Goal: Information Seeking & Learning: Find contact information

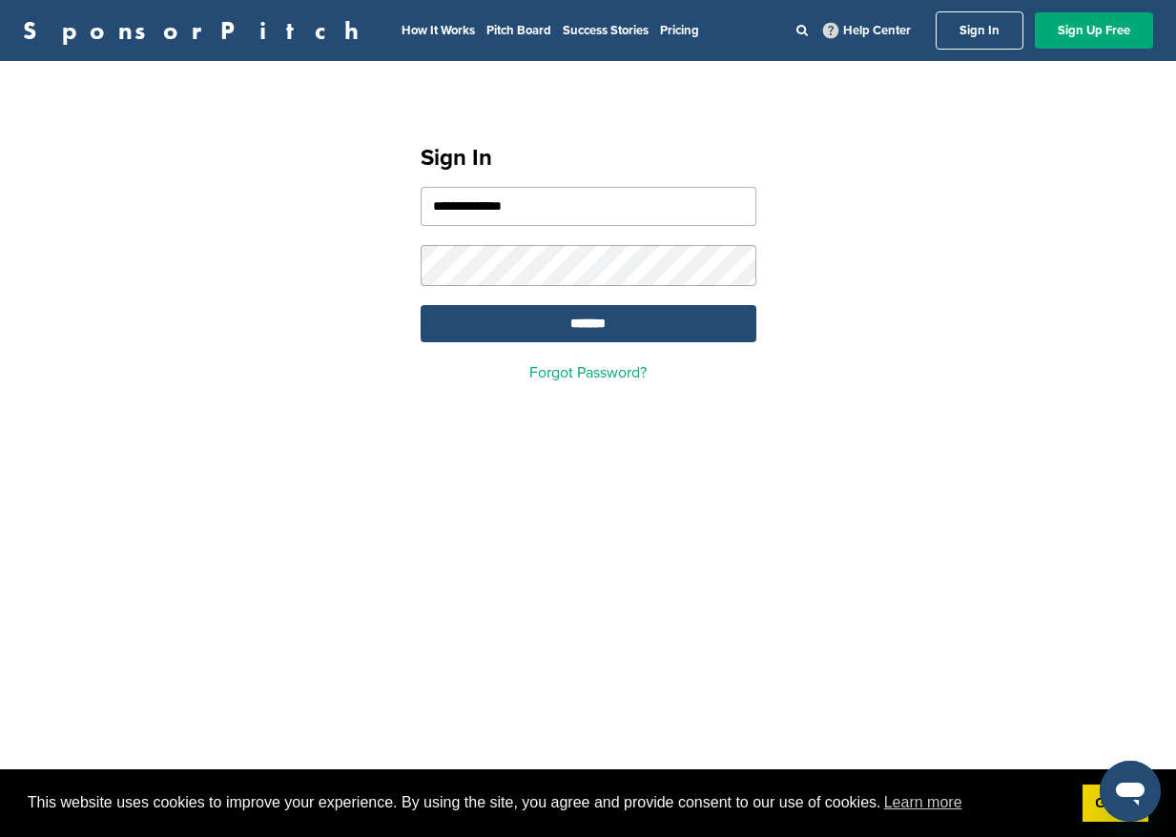
type input "**********"
click at [420, 305] on input "*******" at bounding box center [588, 323] width 336 height 37
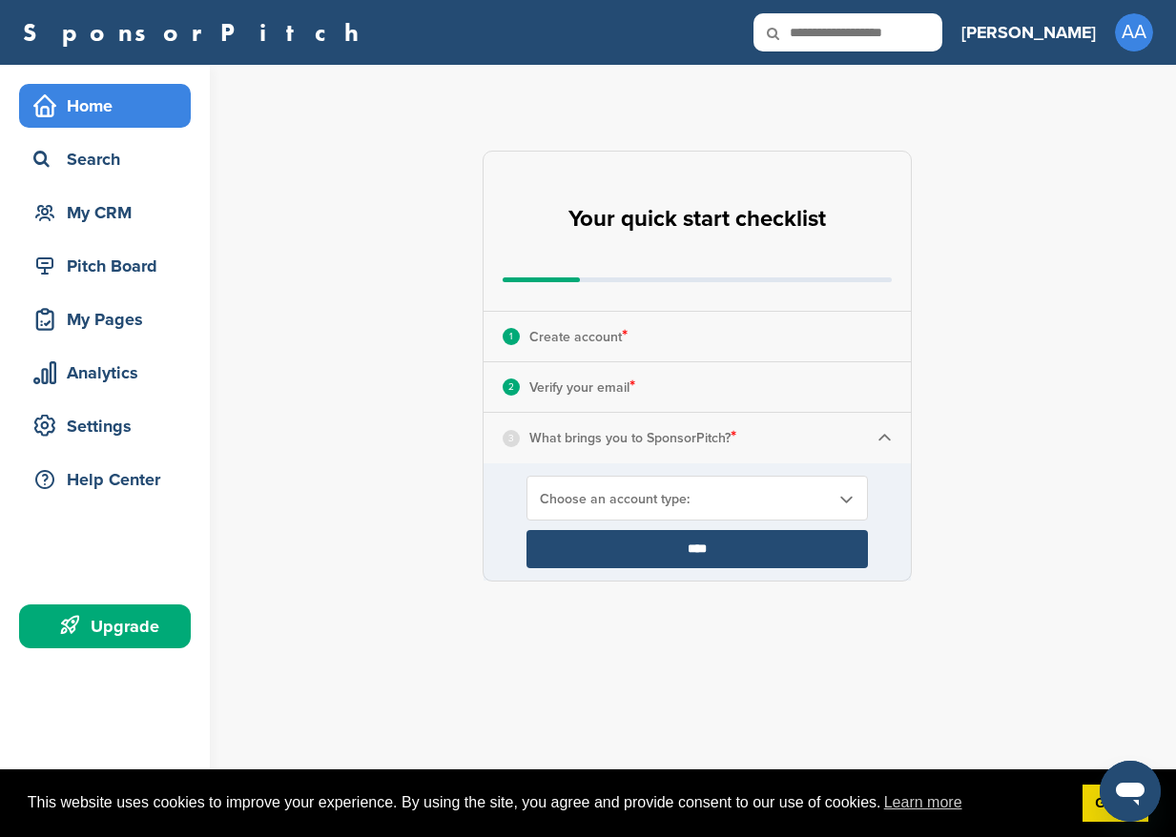
click at [661, 503] on span "Choose an account type:" at bounding box center [685, 499] width 290 height 16
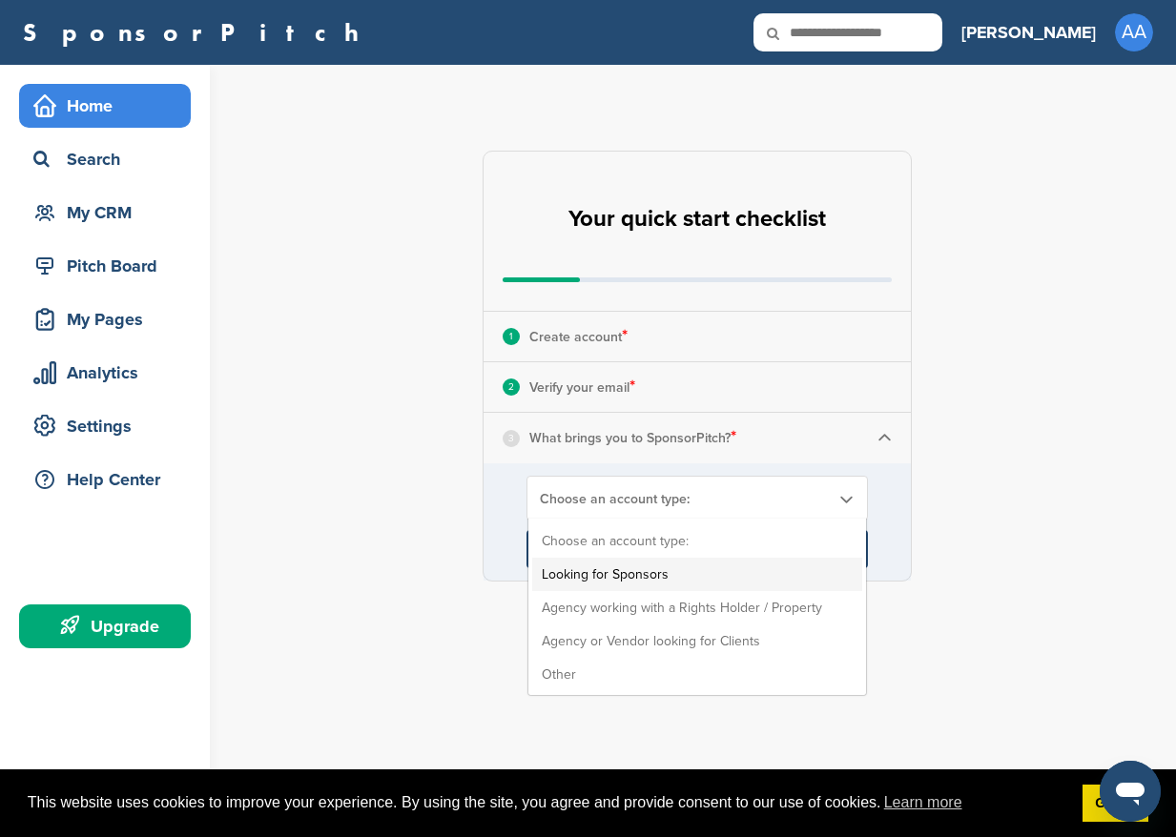
click at [648, 578] on li "Looking for Sponsors" at bounding box center [697, 574] width 330 height 33
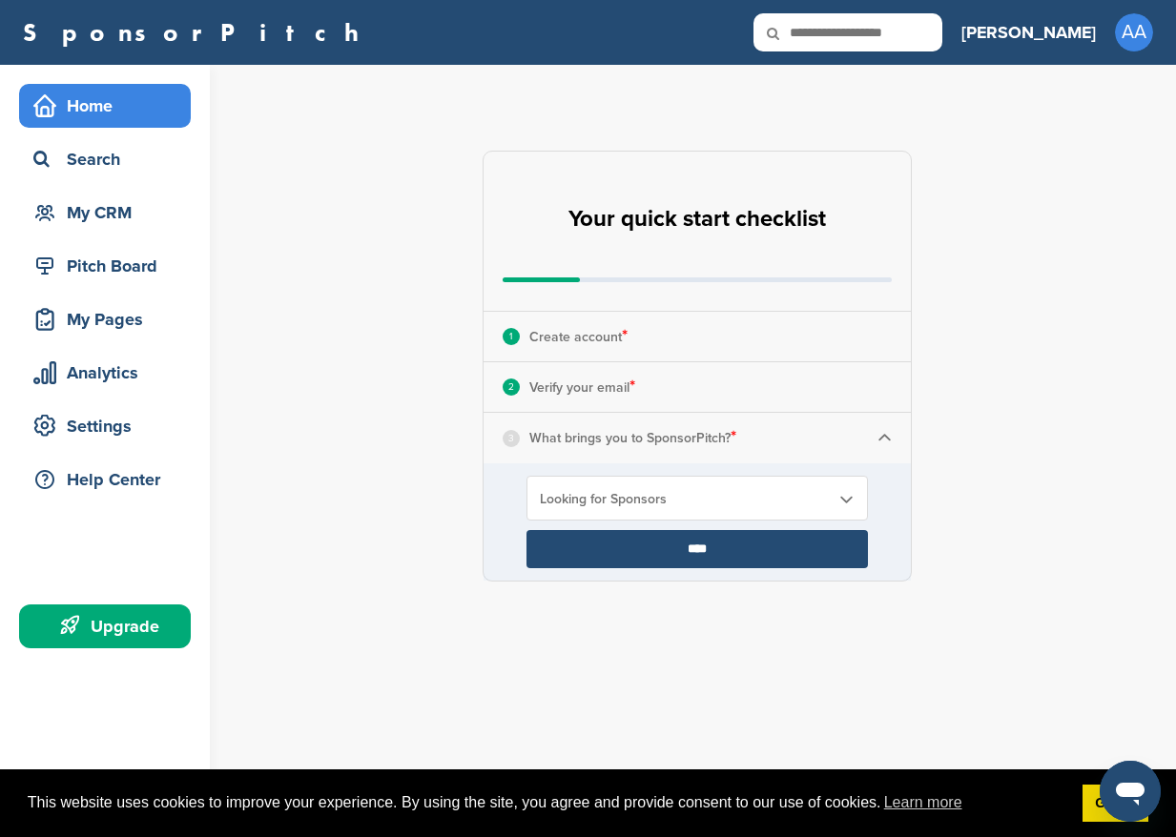
click at [679, 549] on input "****" at bounding box center [696, 549] width 341 height 38
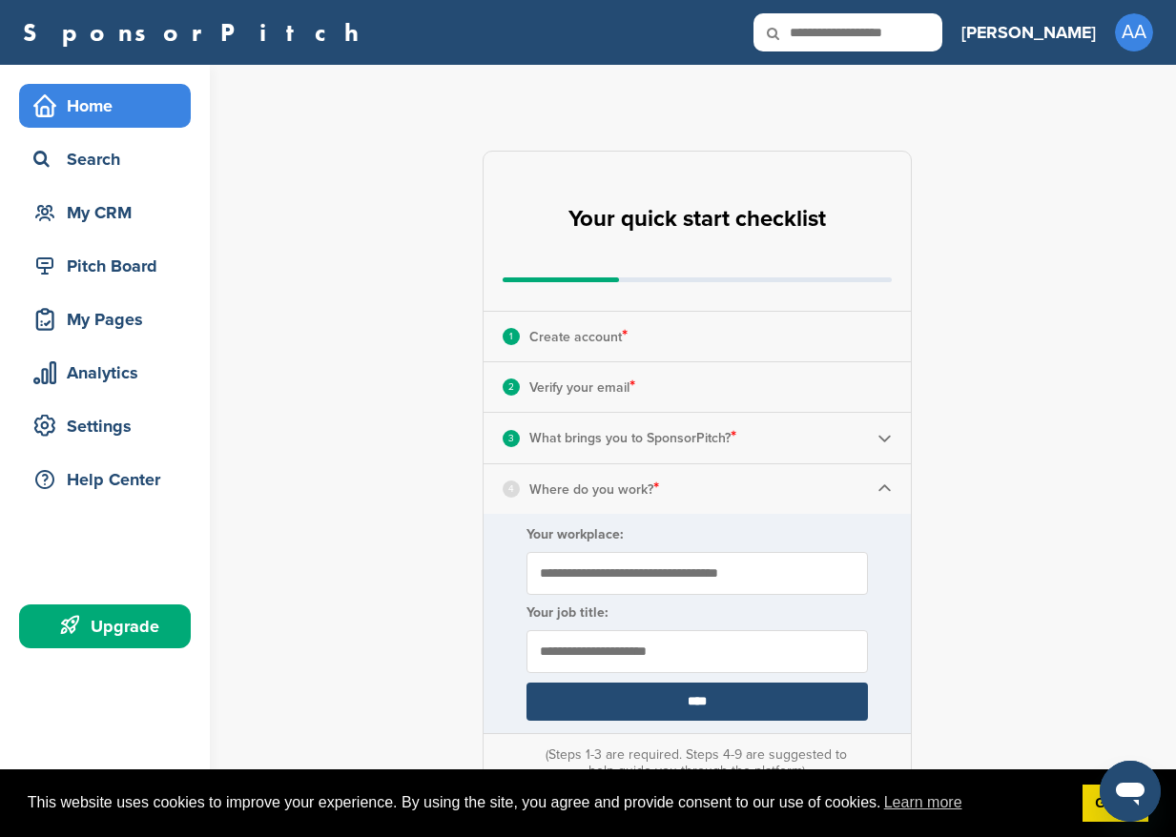
click at [706, 566] on input "Your workplace:" at bounding box center [696, 573] width 341 height 43
type input "***"
type input "*******"
click at [85, 104] on div "Home" at bounding box center [110, 106] width 162 height 34
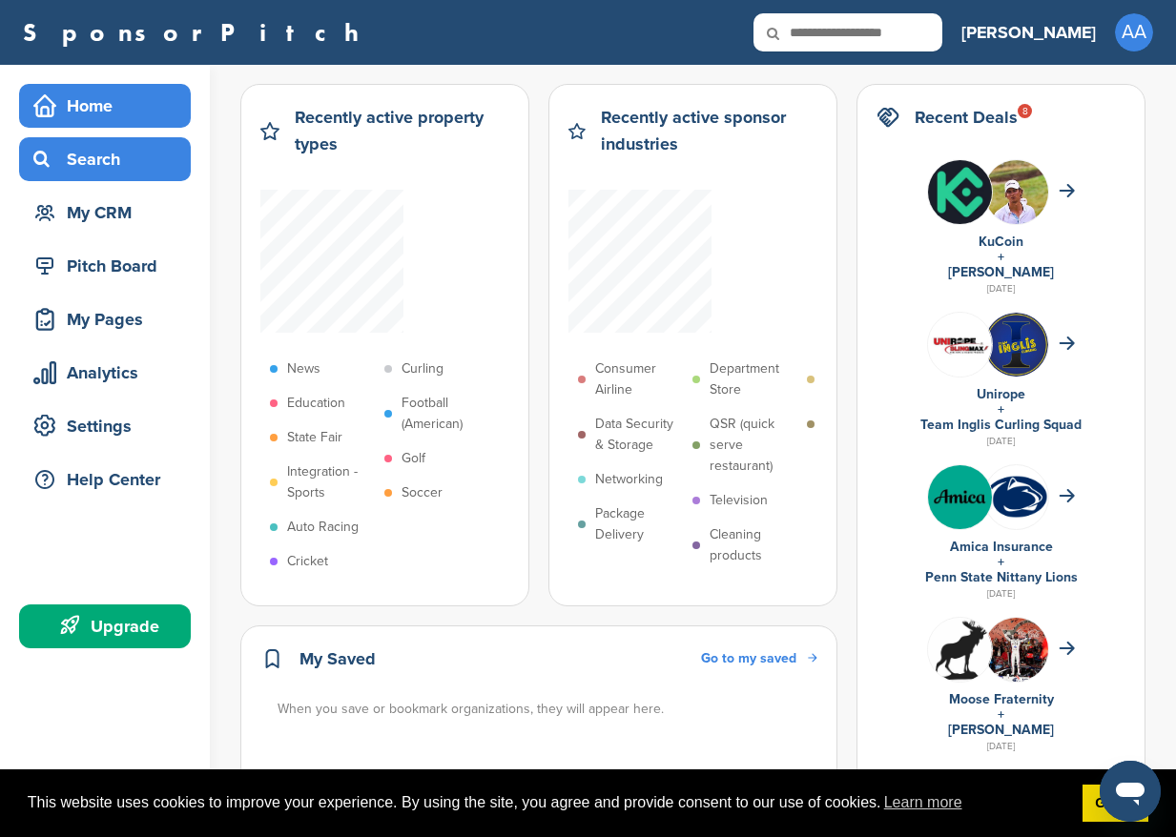
click at [85, 174] on div "Search" at bounding box center [110, 159] width 162 height 34
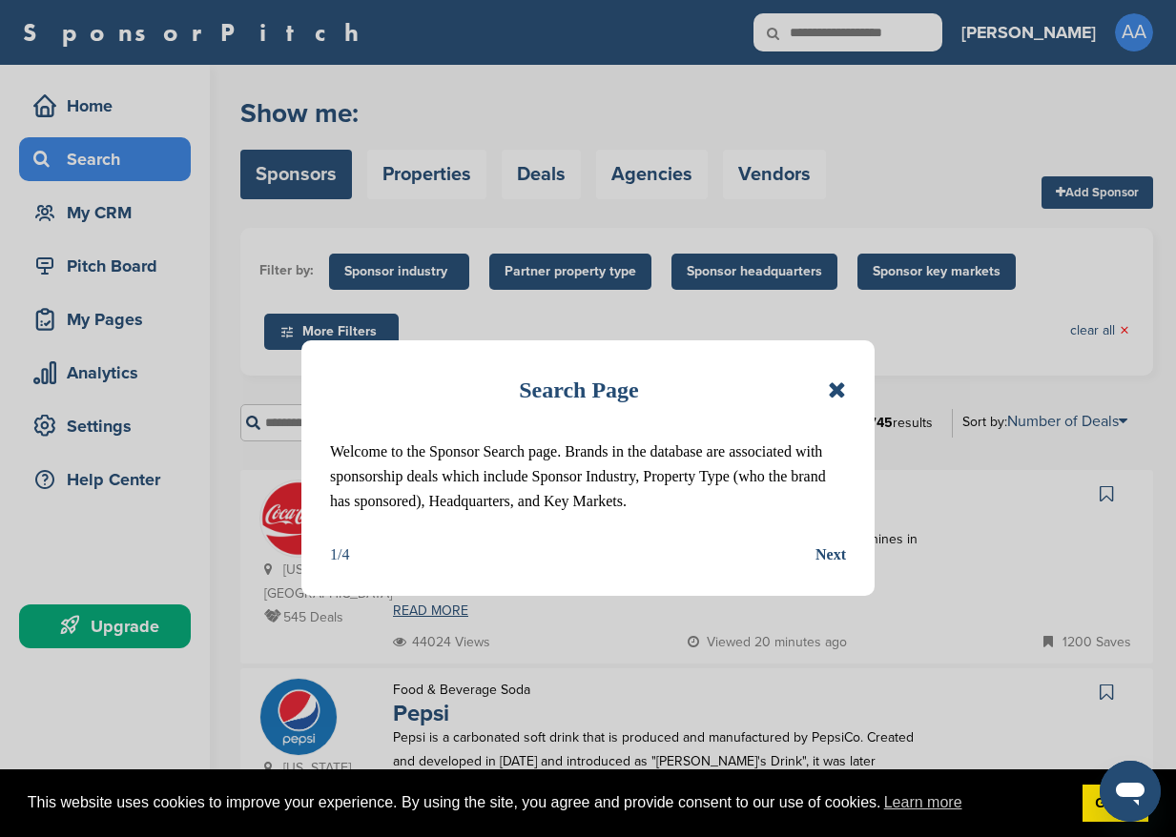
click at [840, 383] on icon at bounding box center [837, 389] width 18 height 23
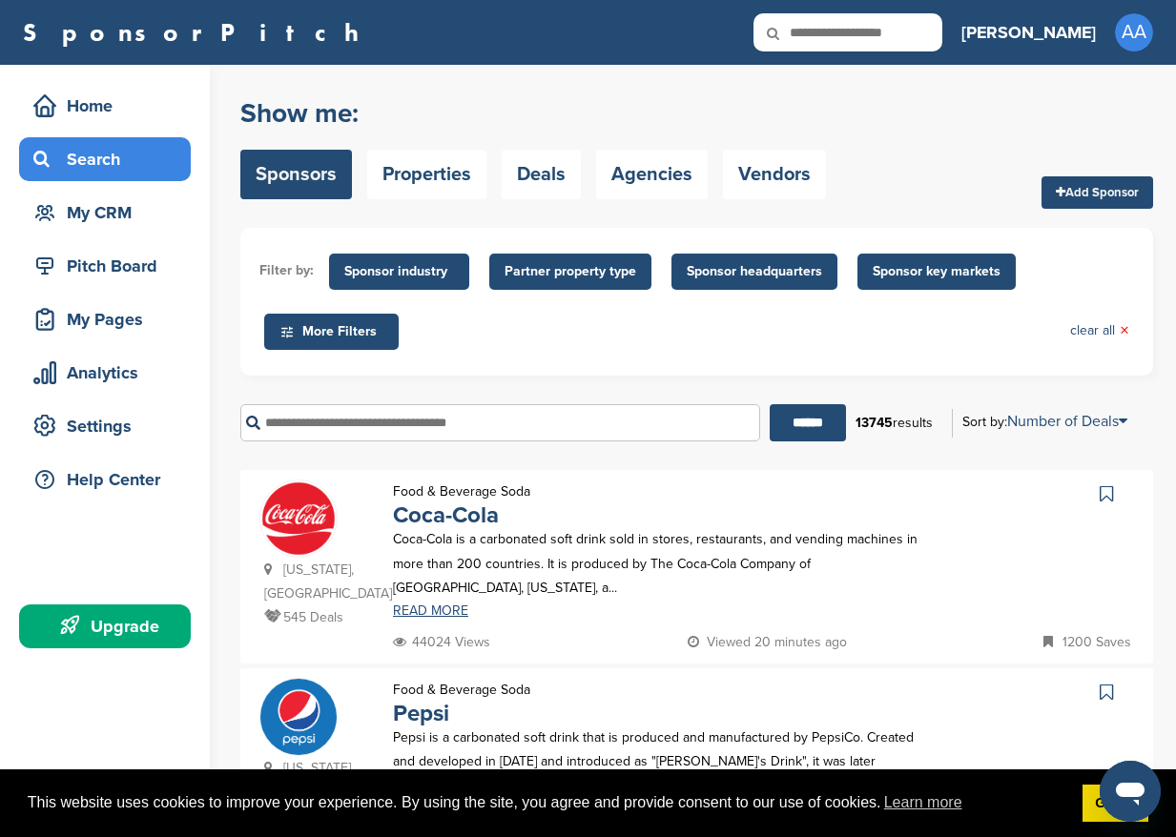
click at [936, 46] on input "text" at bounding box center [847, 32] width 189 height 38
click at [604, 420] on input "text" at bounding box center [500, 422] width 520 height 37
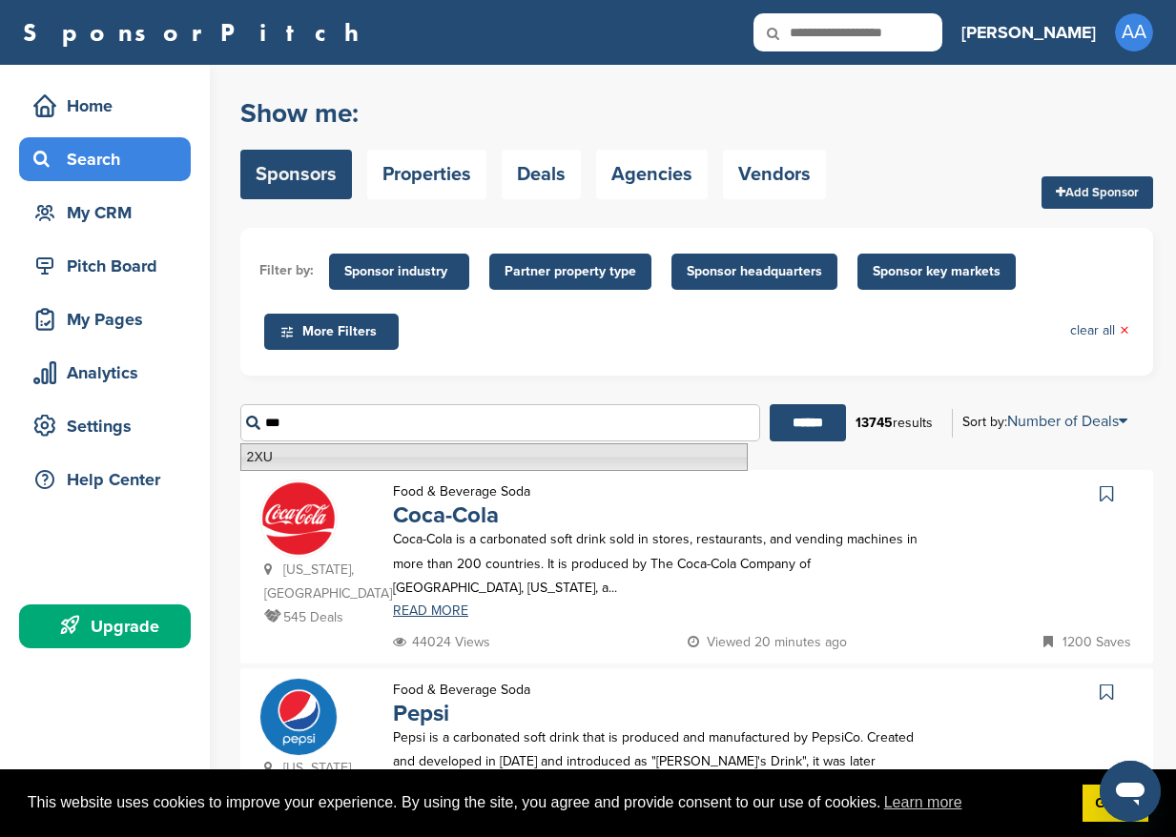
click at [449, 468] on li "2XU" at bounding box center [493, 457] width 507 height 28
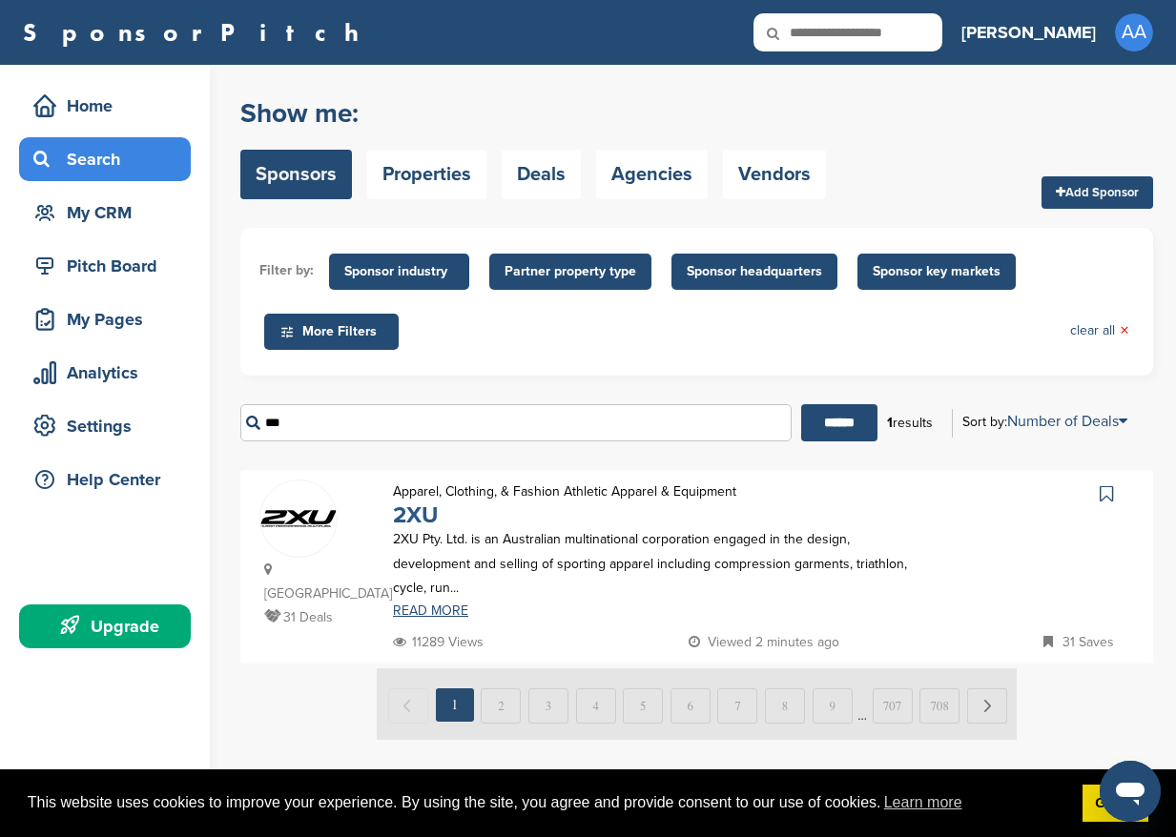
type input "***"
click at [427, 518] on link "2XU" at bounding box center [415, 515] width 45 height 28
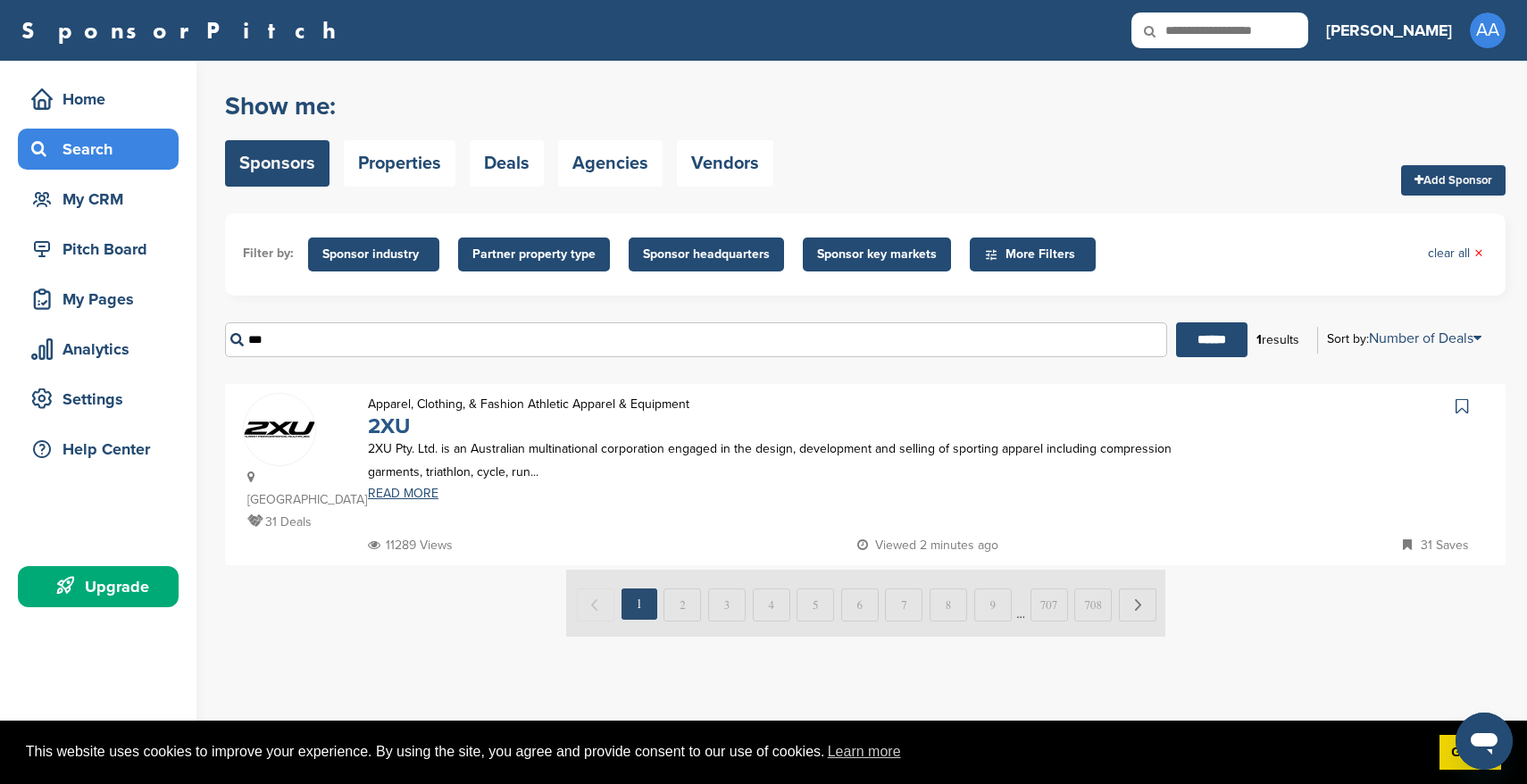
click at [396, 432] on link "2XU" at bounding box center [389, 426] width 42 height 26
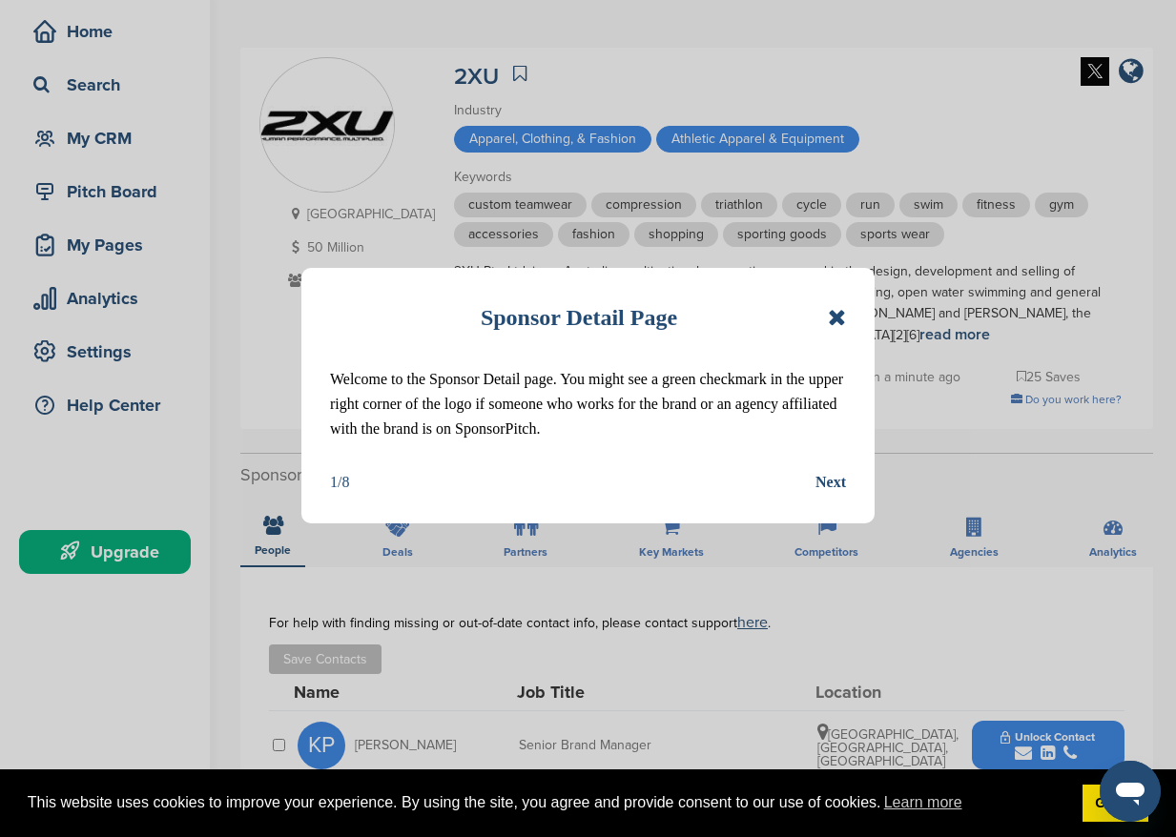
scroll to position [76, 0]
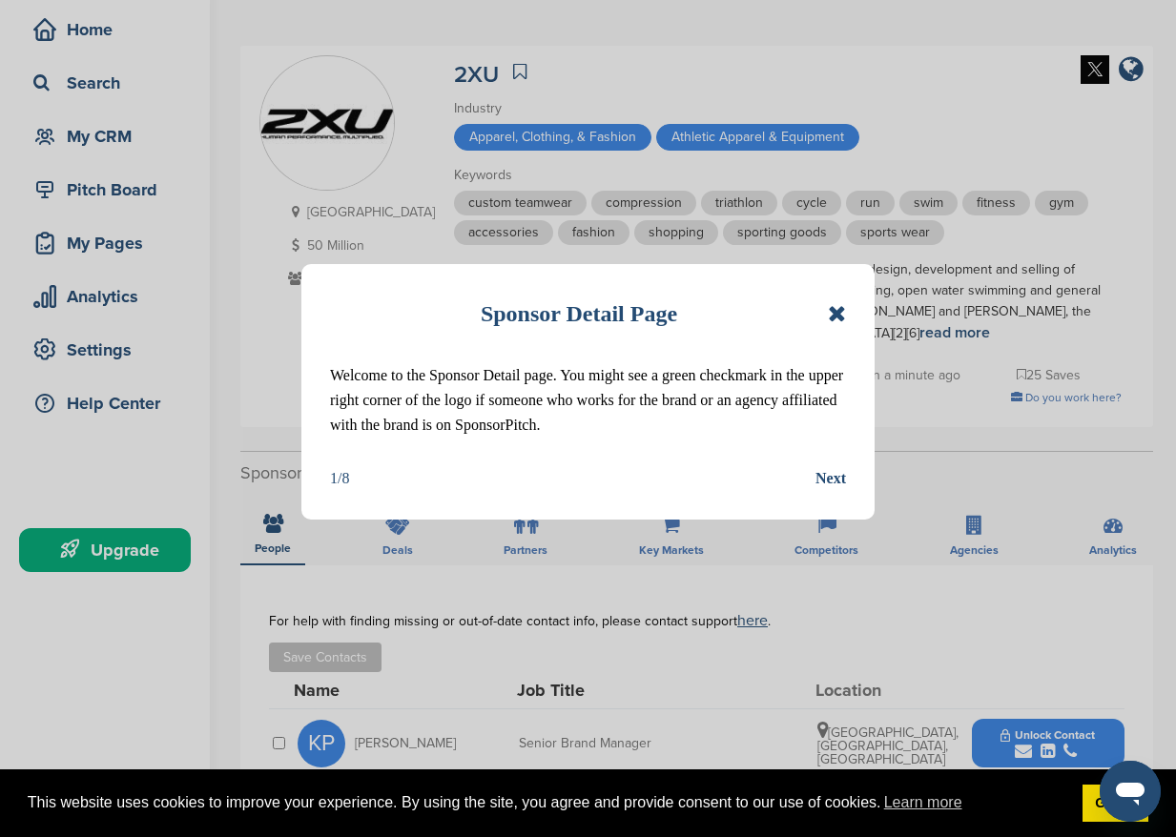
click at [838, 468] on div "Next" at bounding box center [830, 478] width 31 height 25
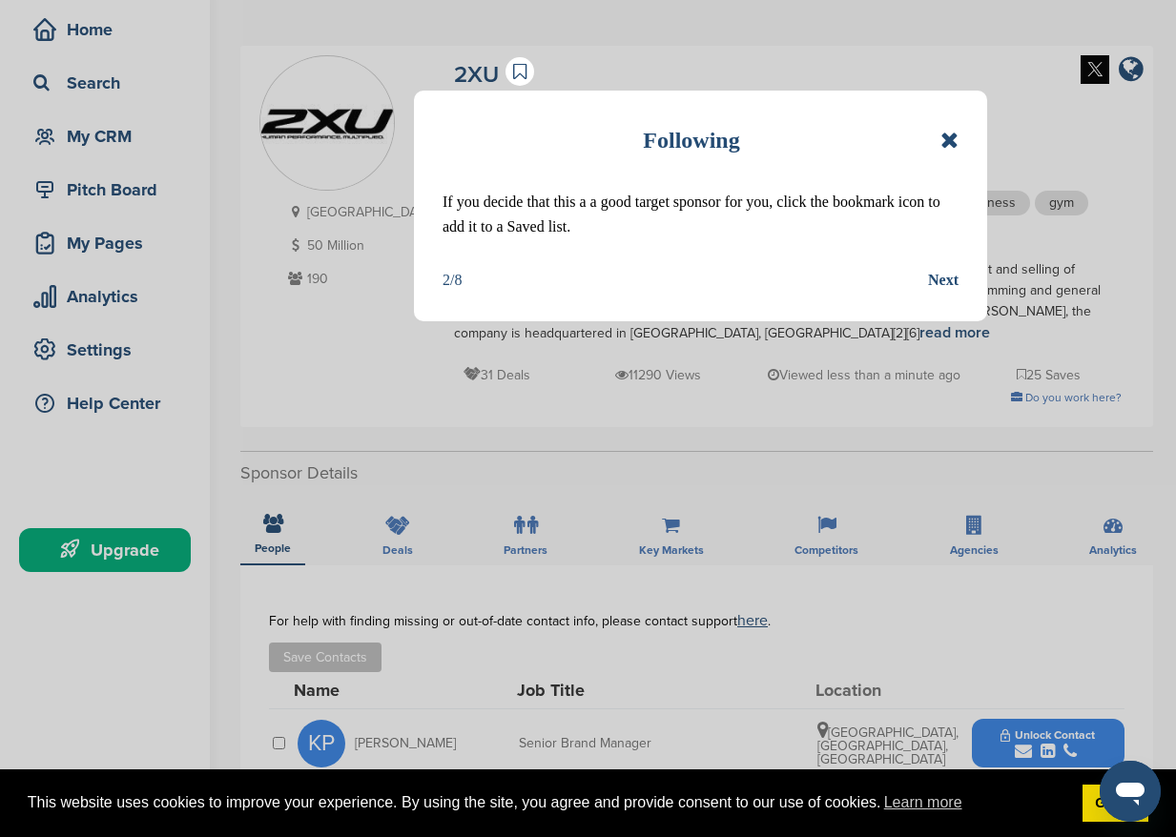
click at [947, 279] on div "Next" at bounding box center [943, 280] width 31 height 25
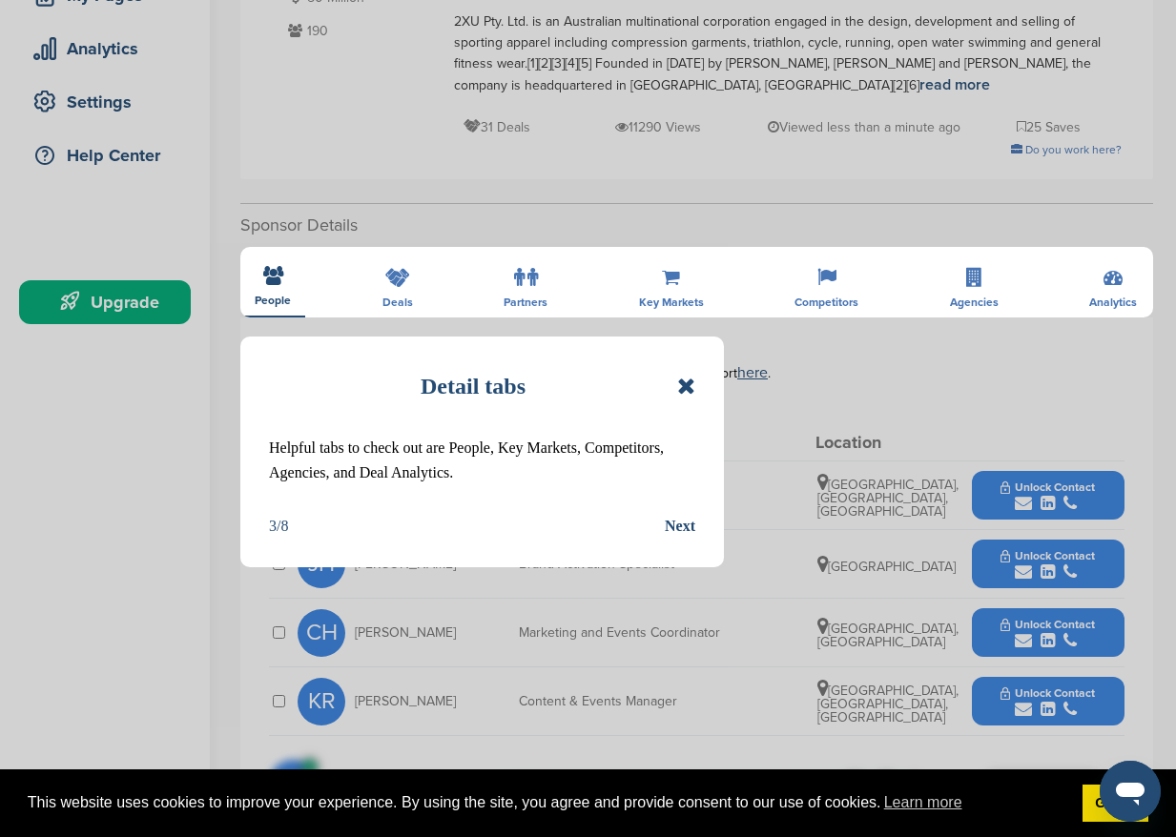
scroll to position [337, 0]
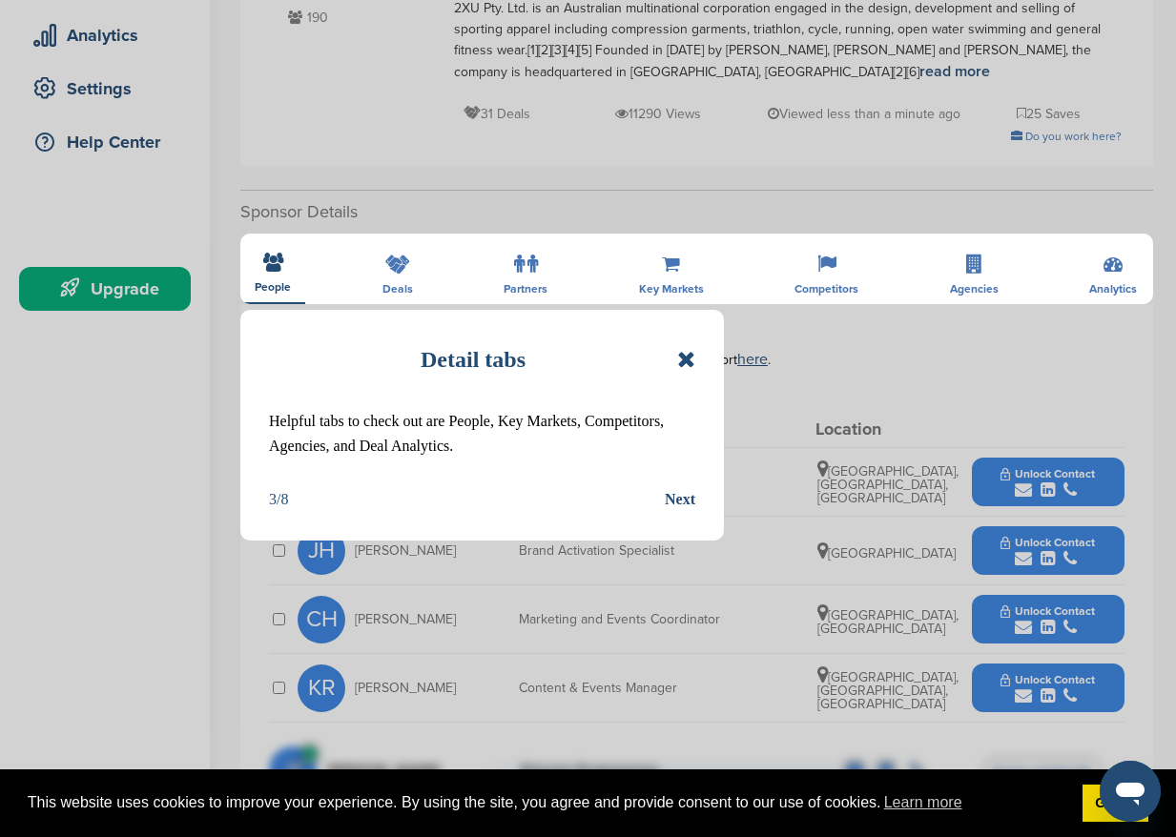
click at [677, 500] on div "Next" at bounding box center [680, 499] width 31 height 25
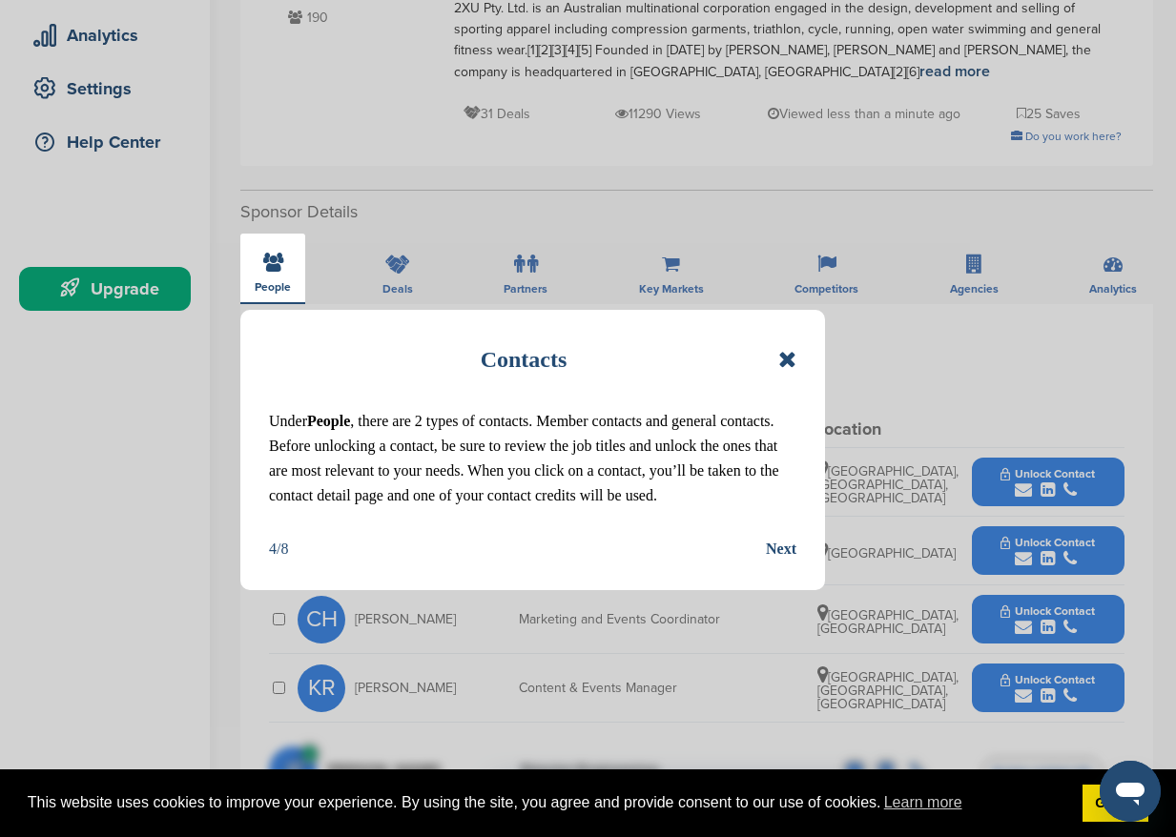
click at [787, 545] on div "Next" at bounding box center [781, 549] width 31 height 25
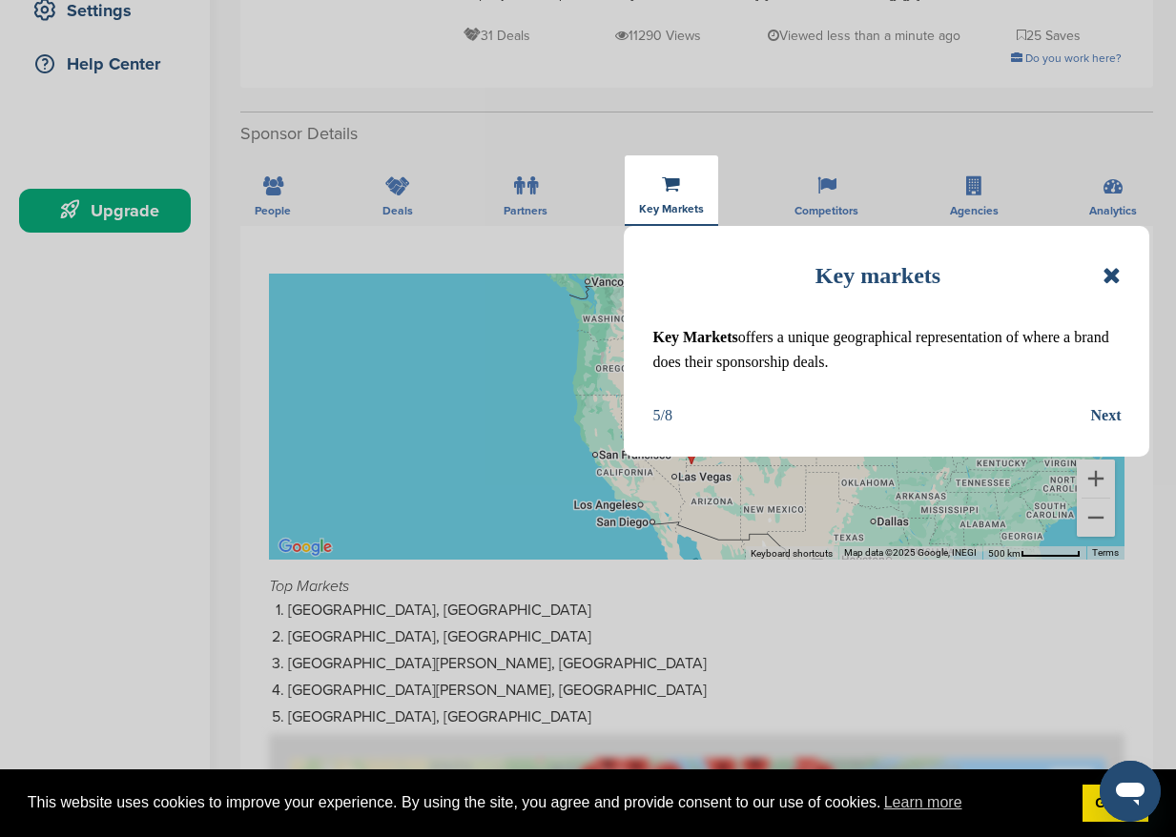
scroll to position [429, 0]
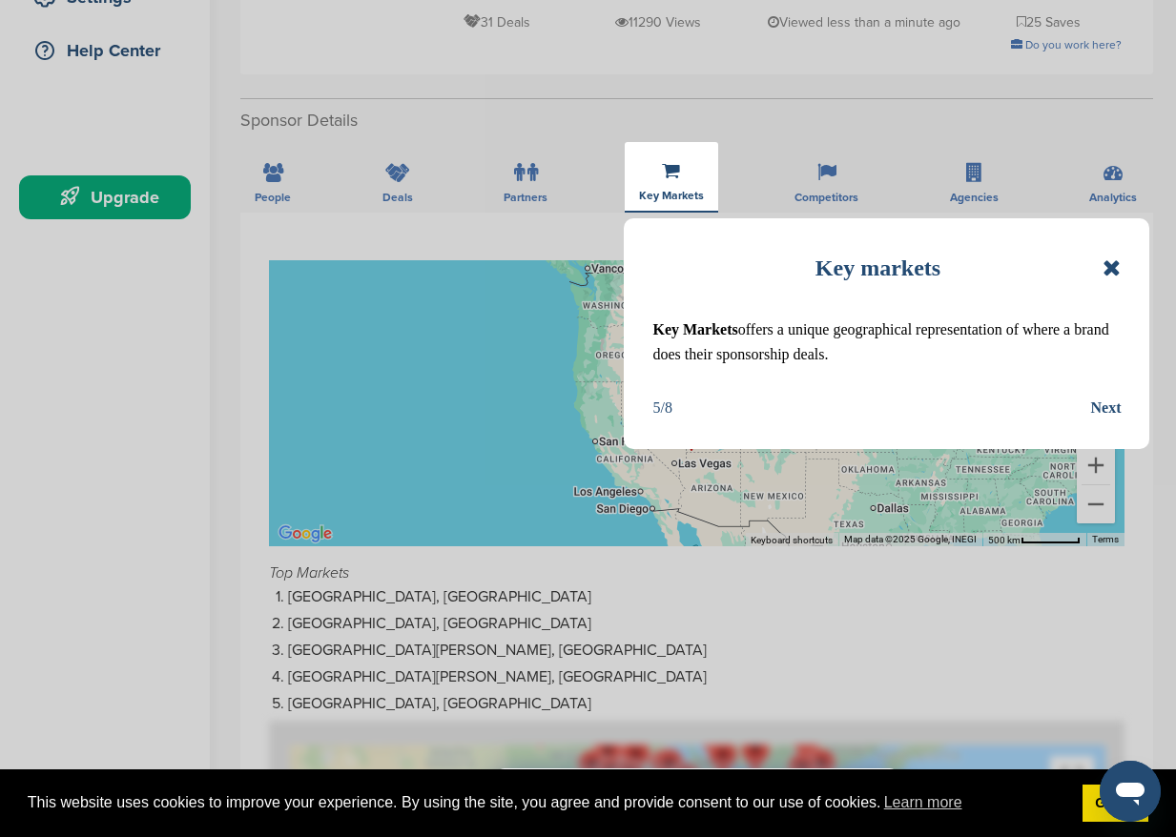
click at [1102, 405] on div "Next" at bounding box center [1105, 408] width 31 height 25
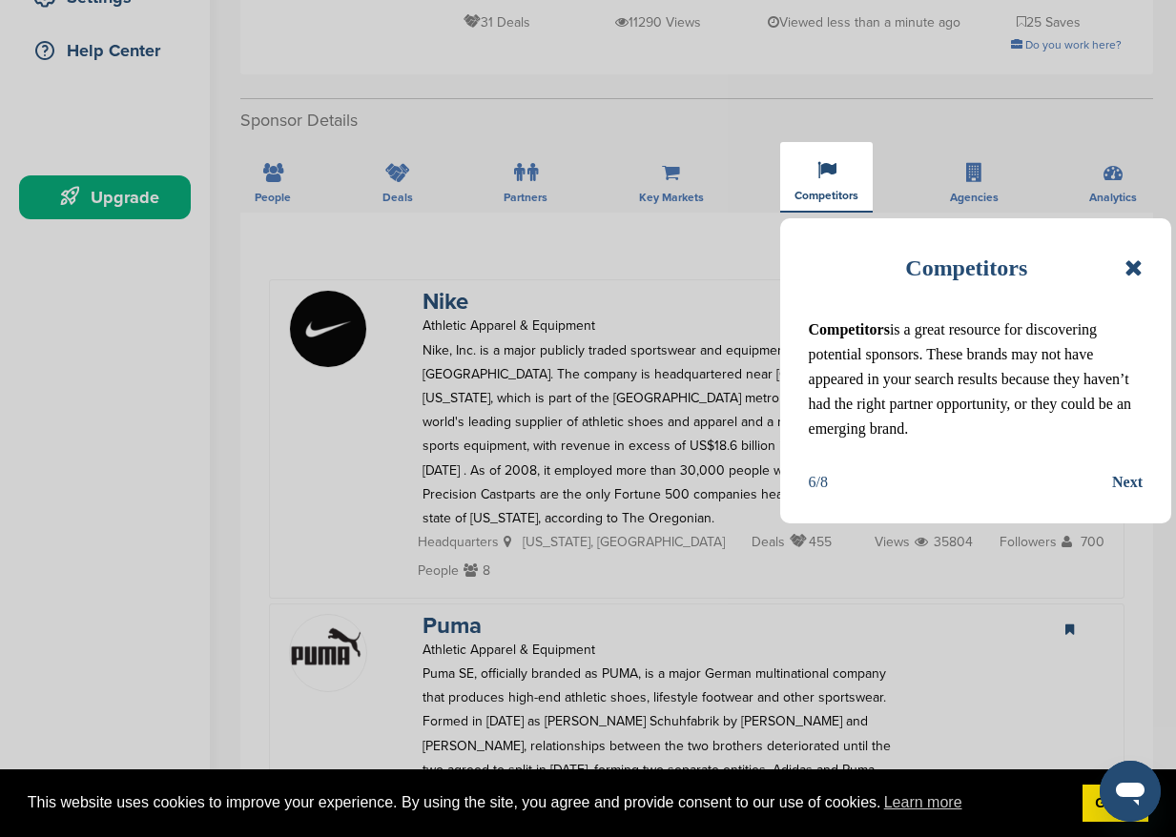
click at [1135, 480] on div "Next" at bounding box center [1127, 482] width 31 height 25
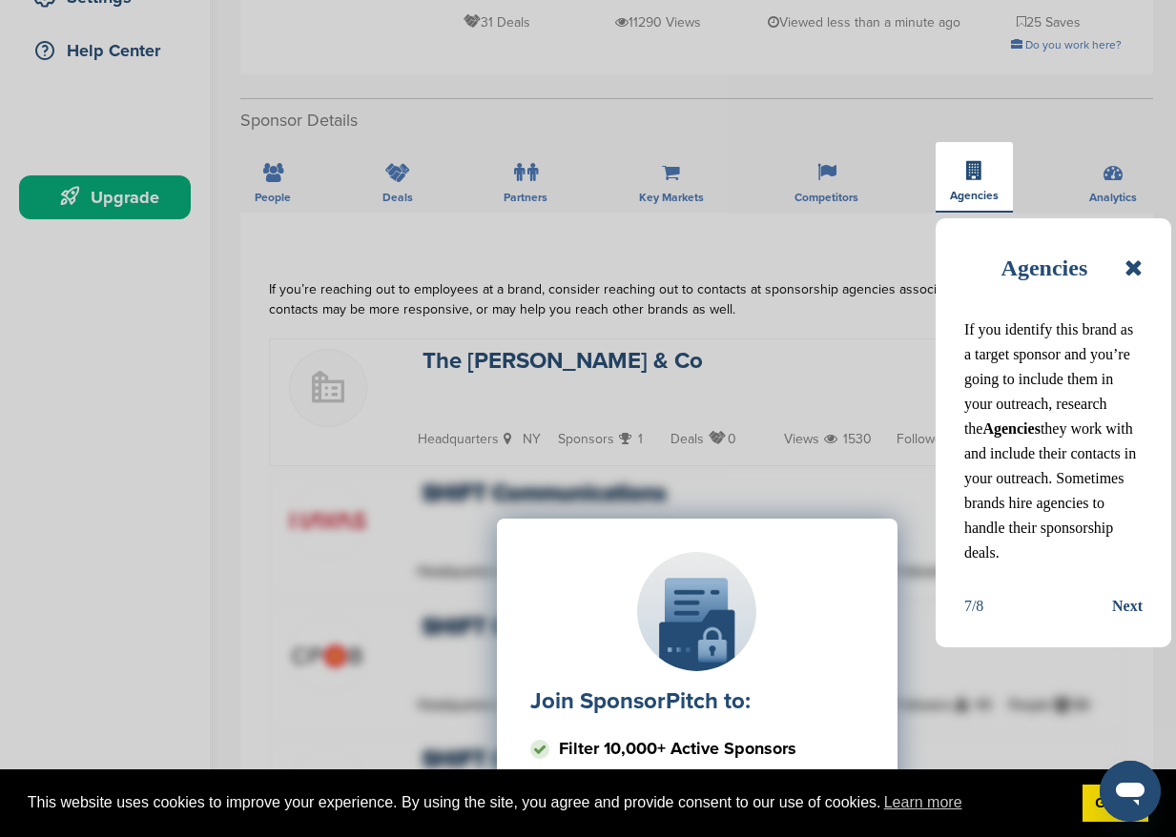
click at [1130, 609] on div "Next" at bounding box center [1127, 606] width 31 height 25
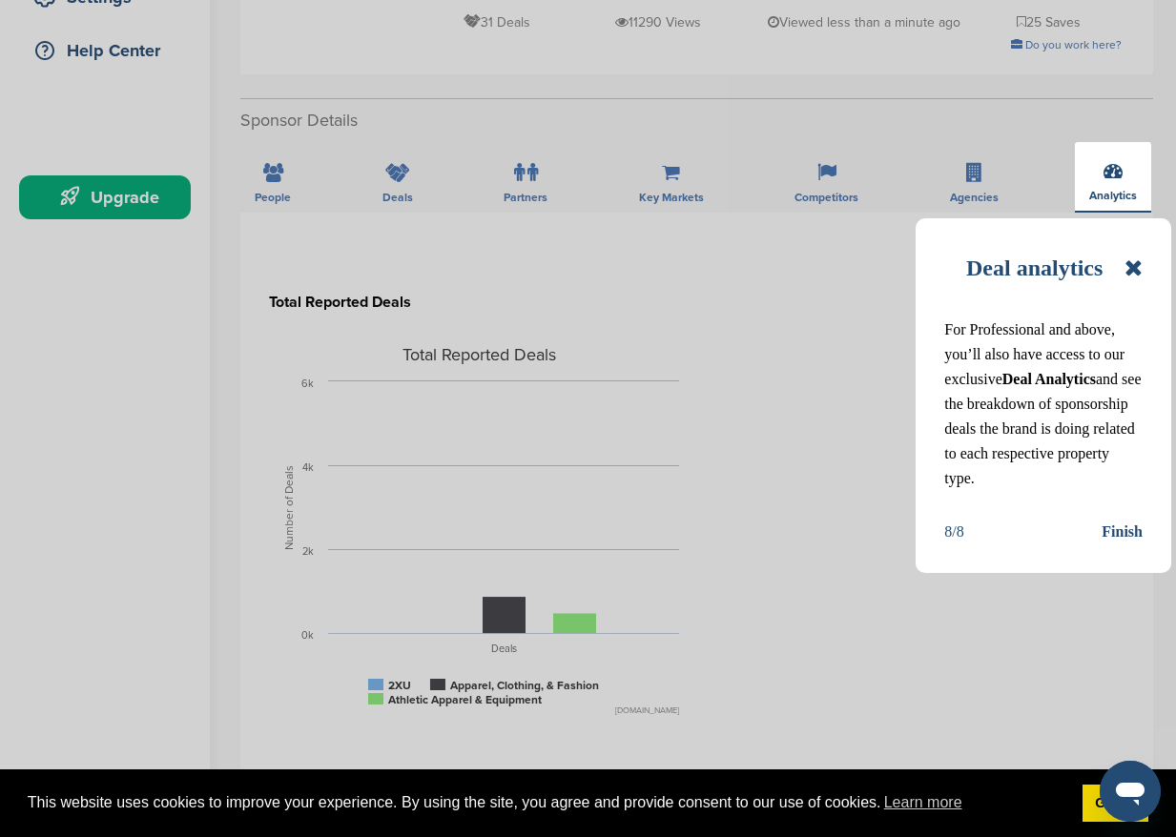
click at [1118, 533] on div "Finish" at bounding box center [1121, 532] width 41 height 25
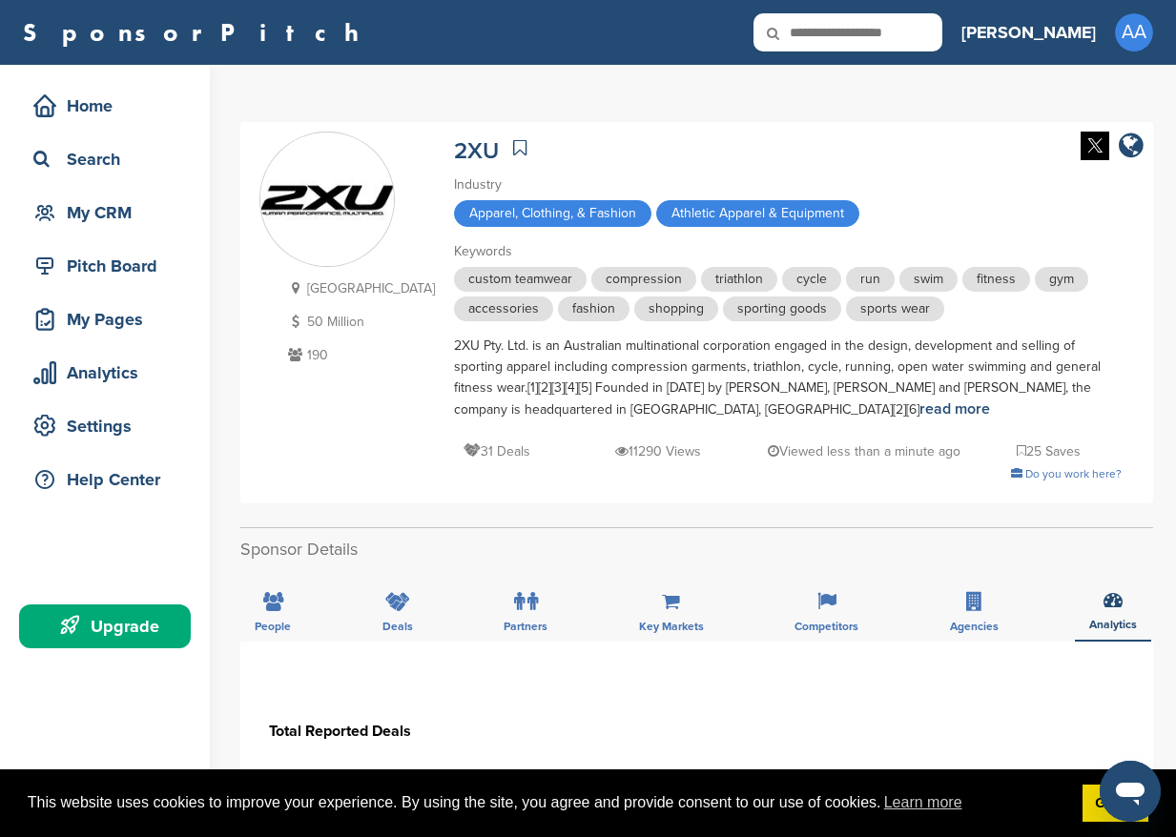
scroll to position [73, 0]
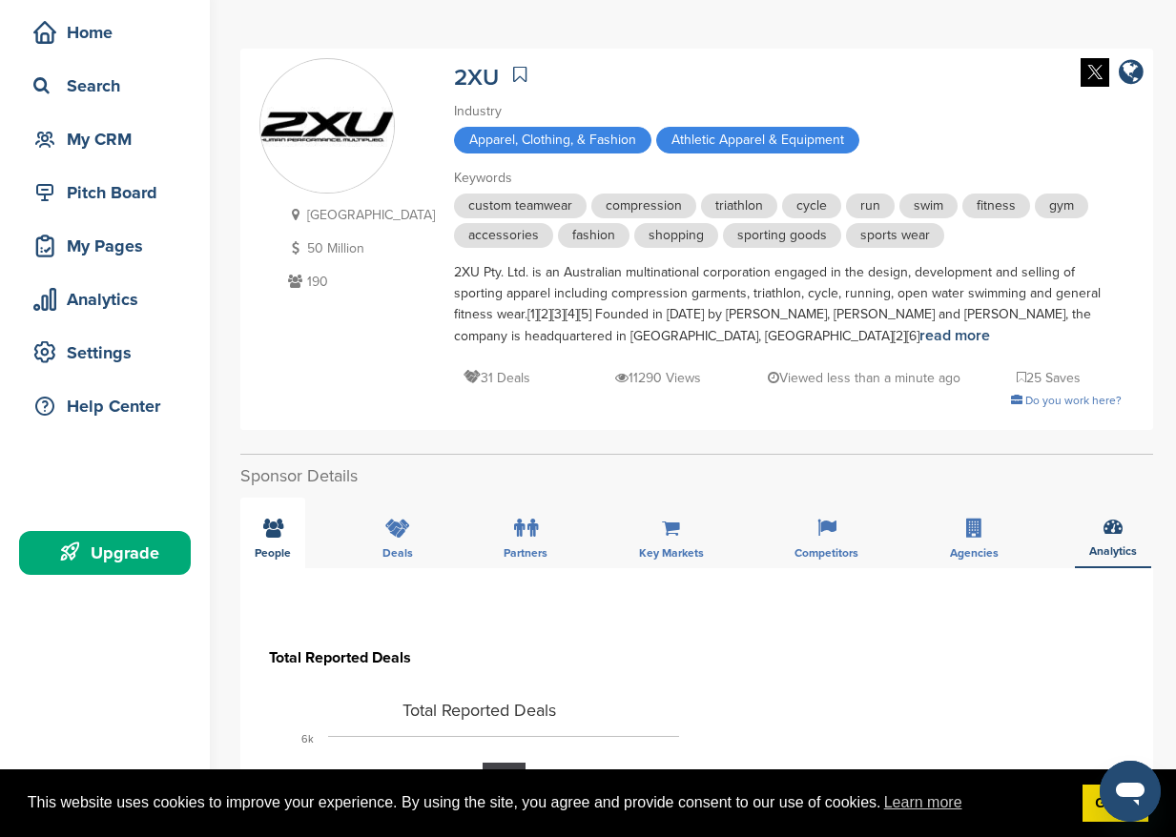
click at [273, 541] on div "People" at bounding box center [272, 533] width 65 height 71
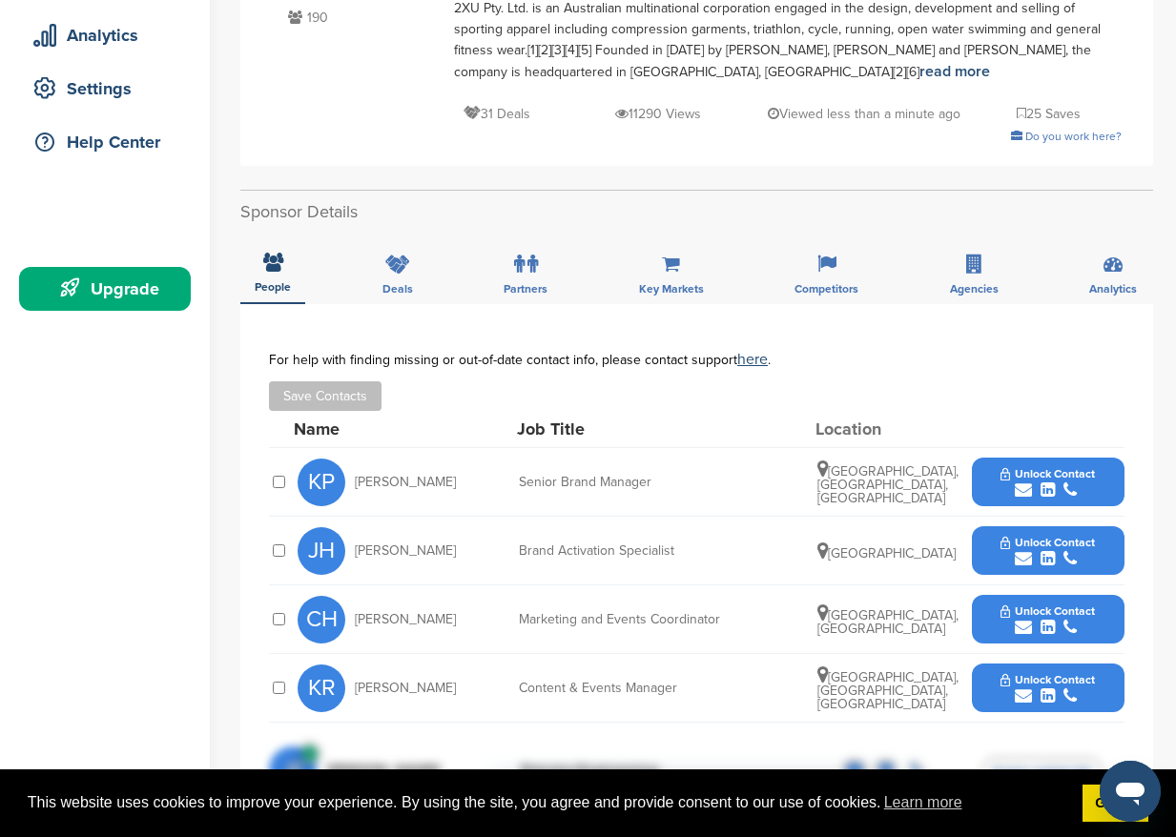
scroll to position [342, 0]
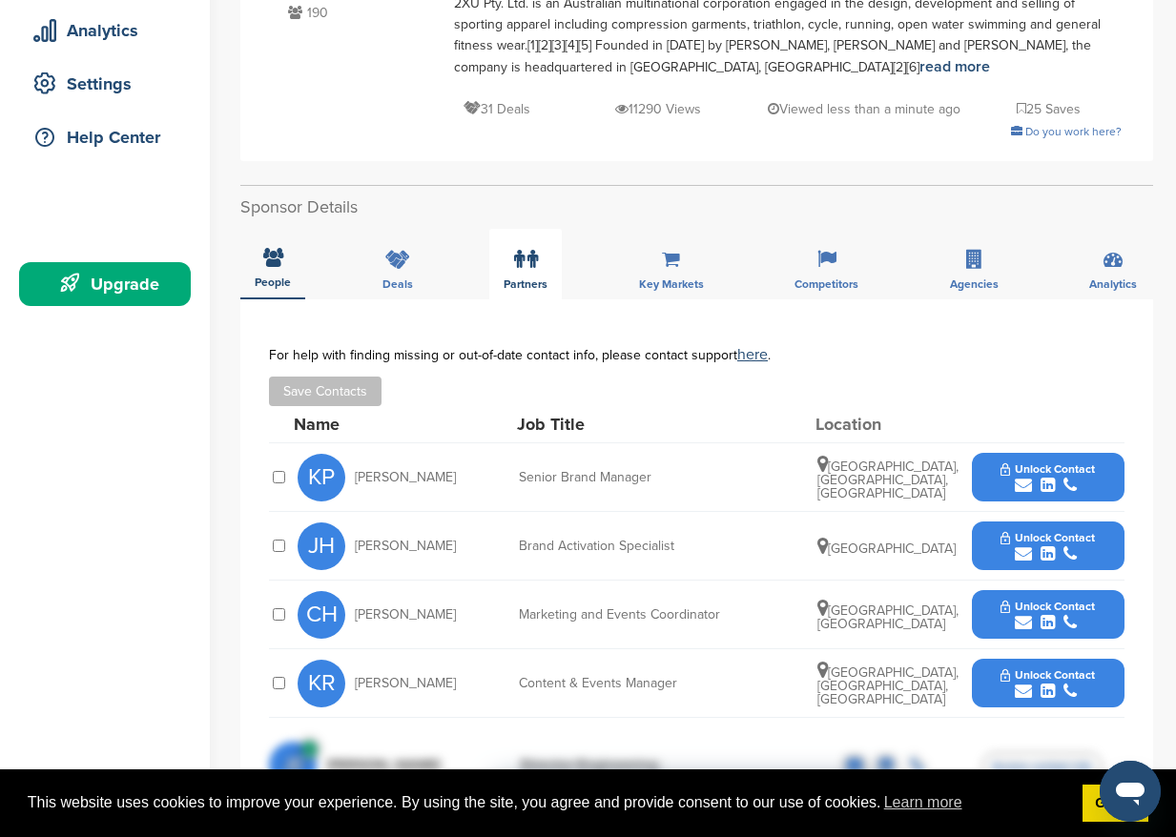
click at [521, 269] on icon at bounding box center [519, 259] width 10 height 19
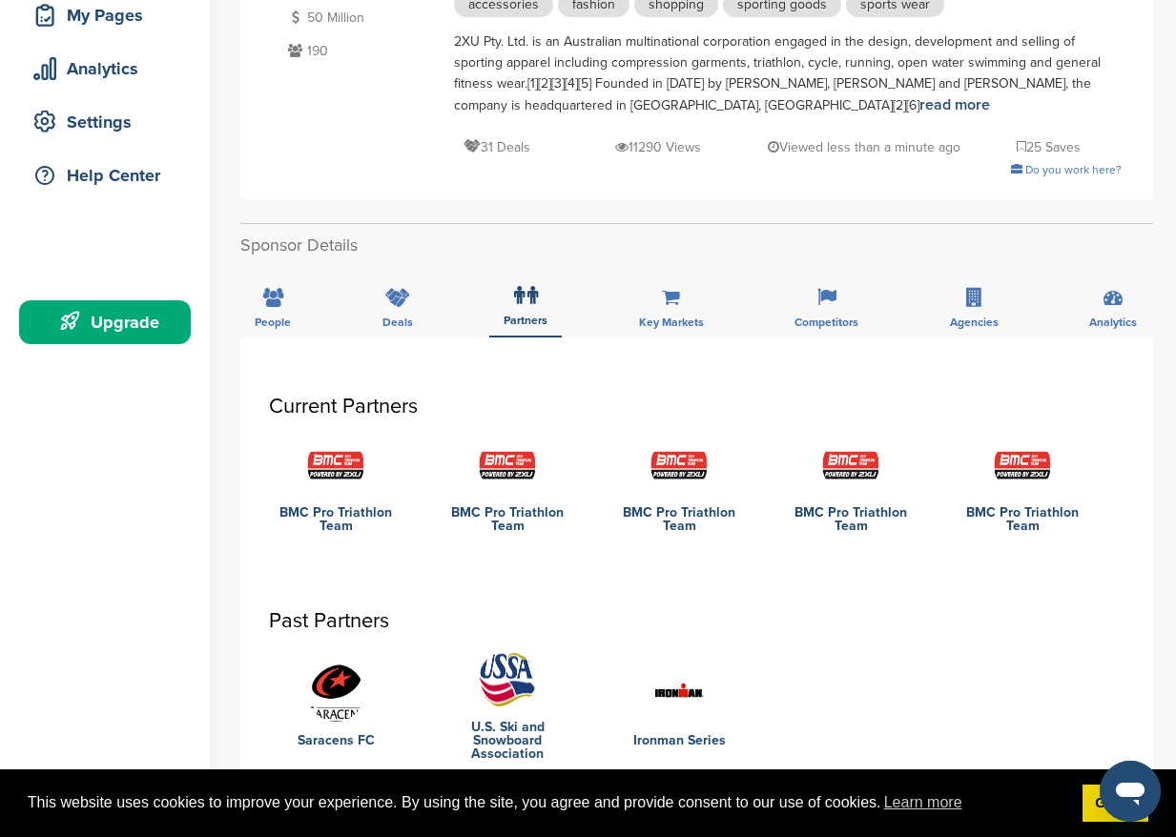
scroll to position [292, 0]
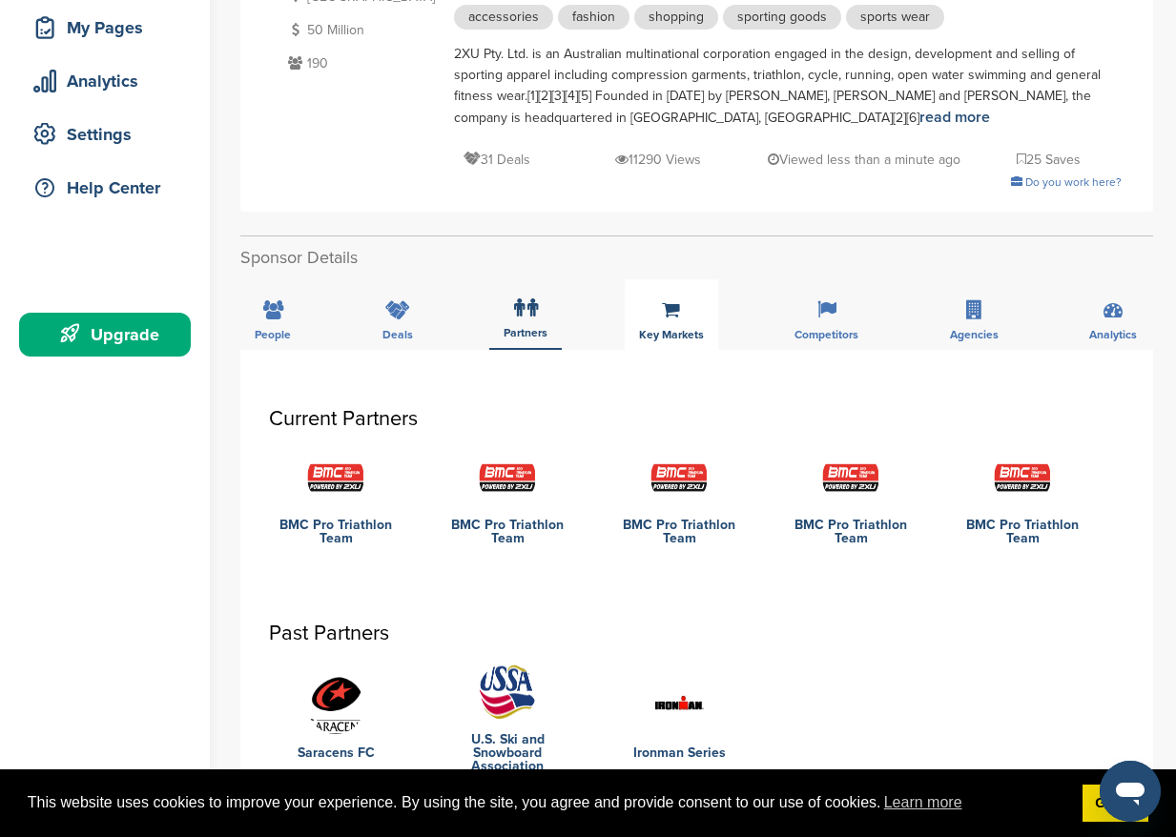
click at [663, 340] on span "Key Markets" at bounding box center [671, 334] width 65 height 11
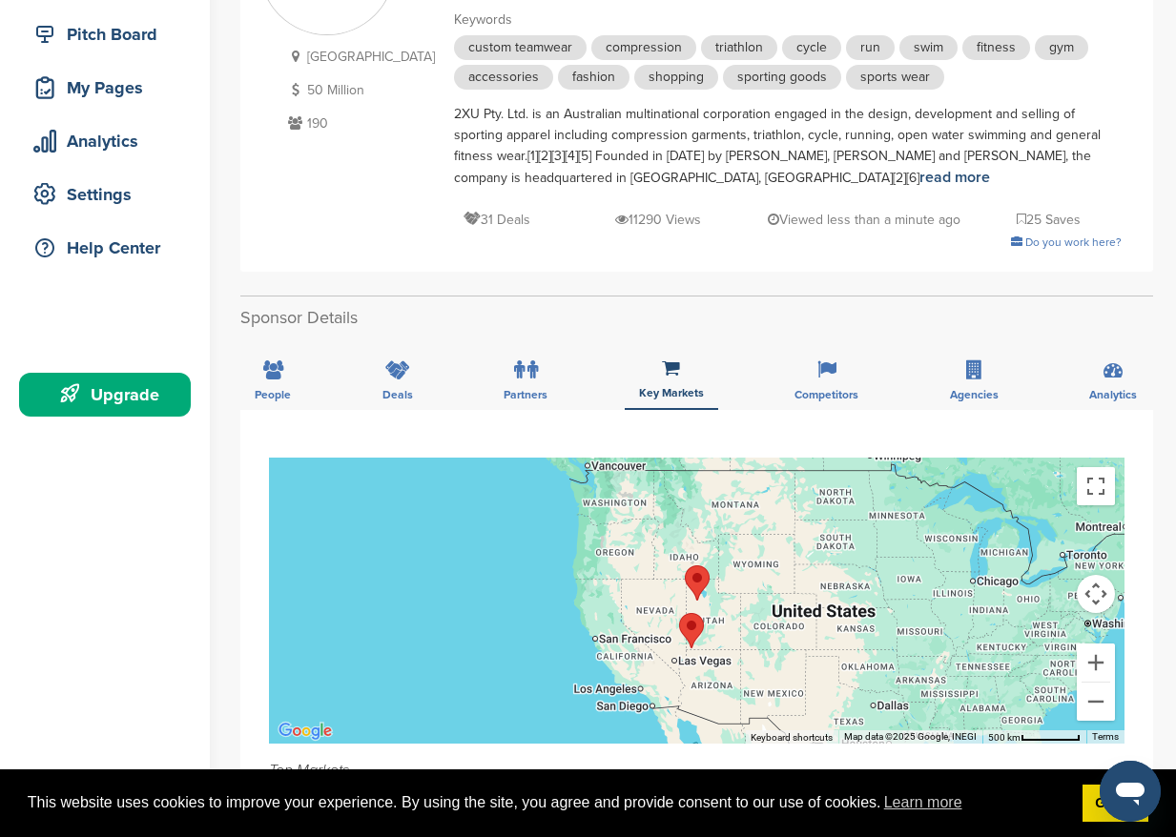
scroll to position [184, 0]
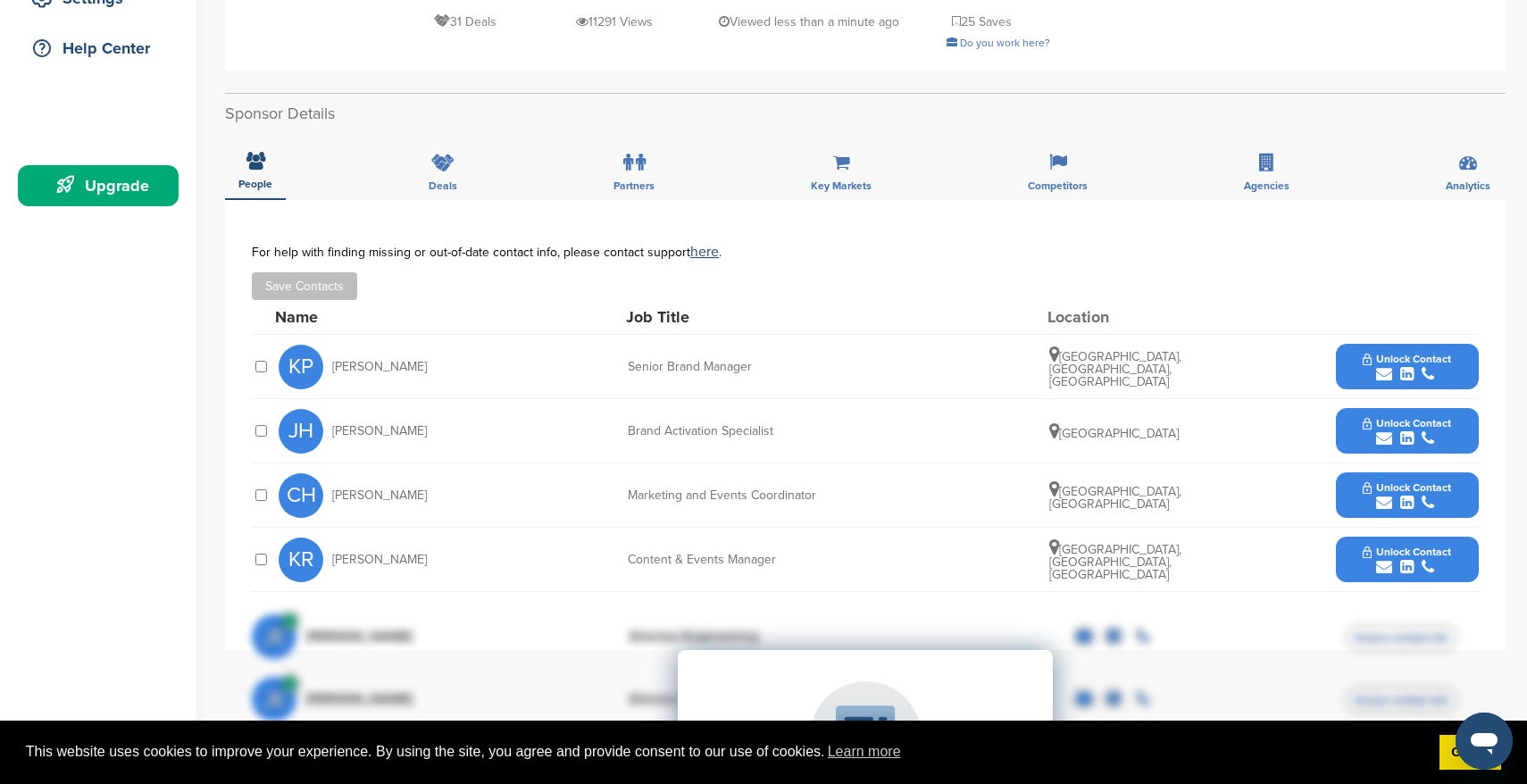
scroll to position [503, 0]
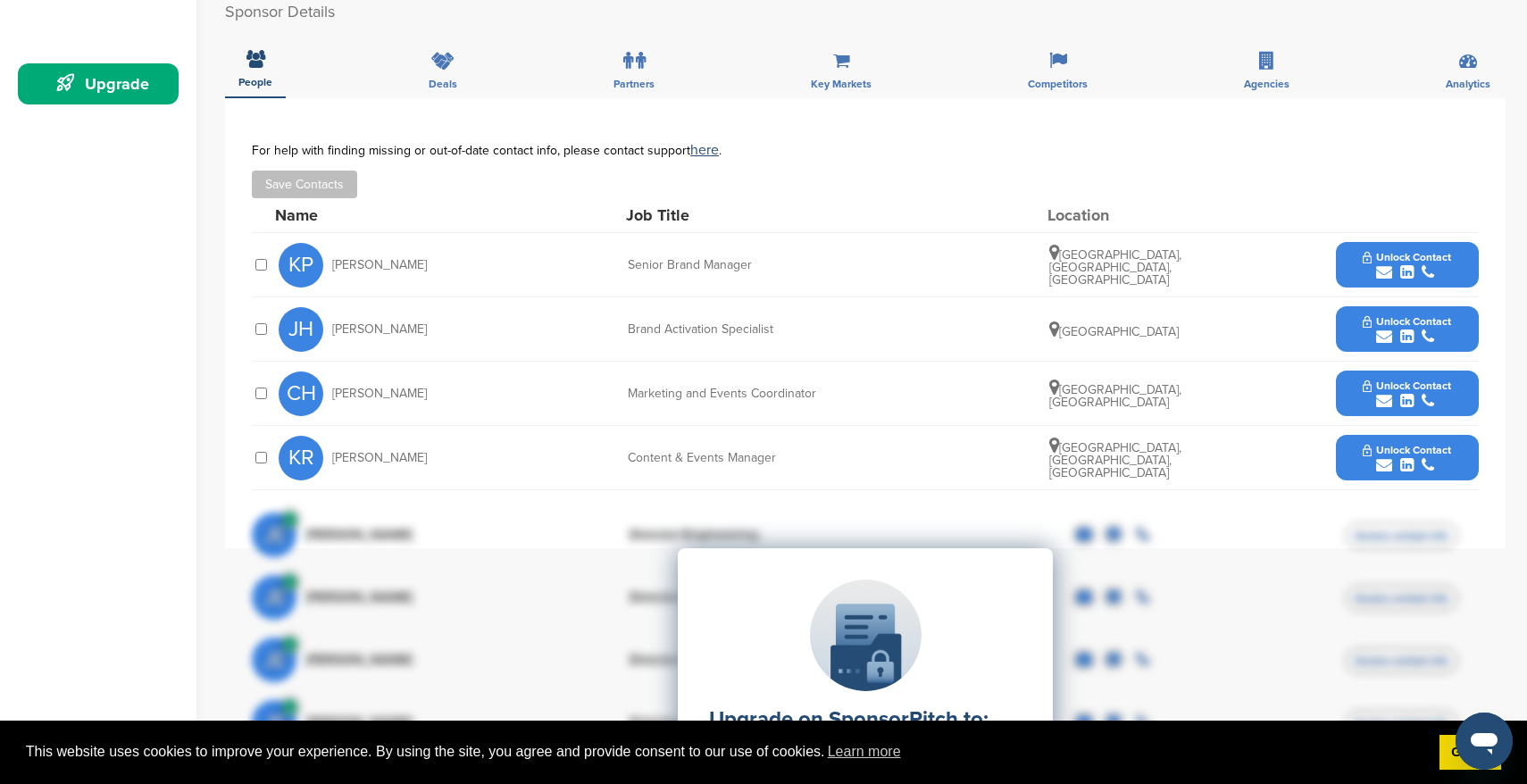
click at [1452, 265] on button "Unlock Contact" at bounding box center [1407, 265] width 131 height 53
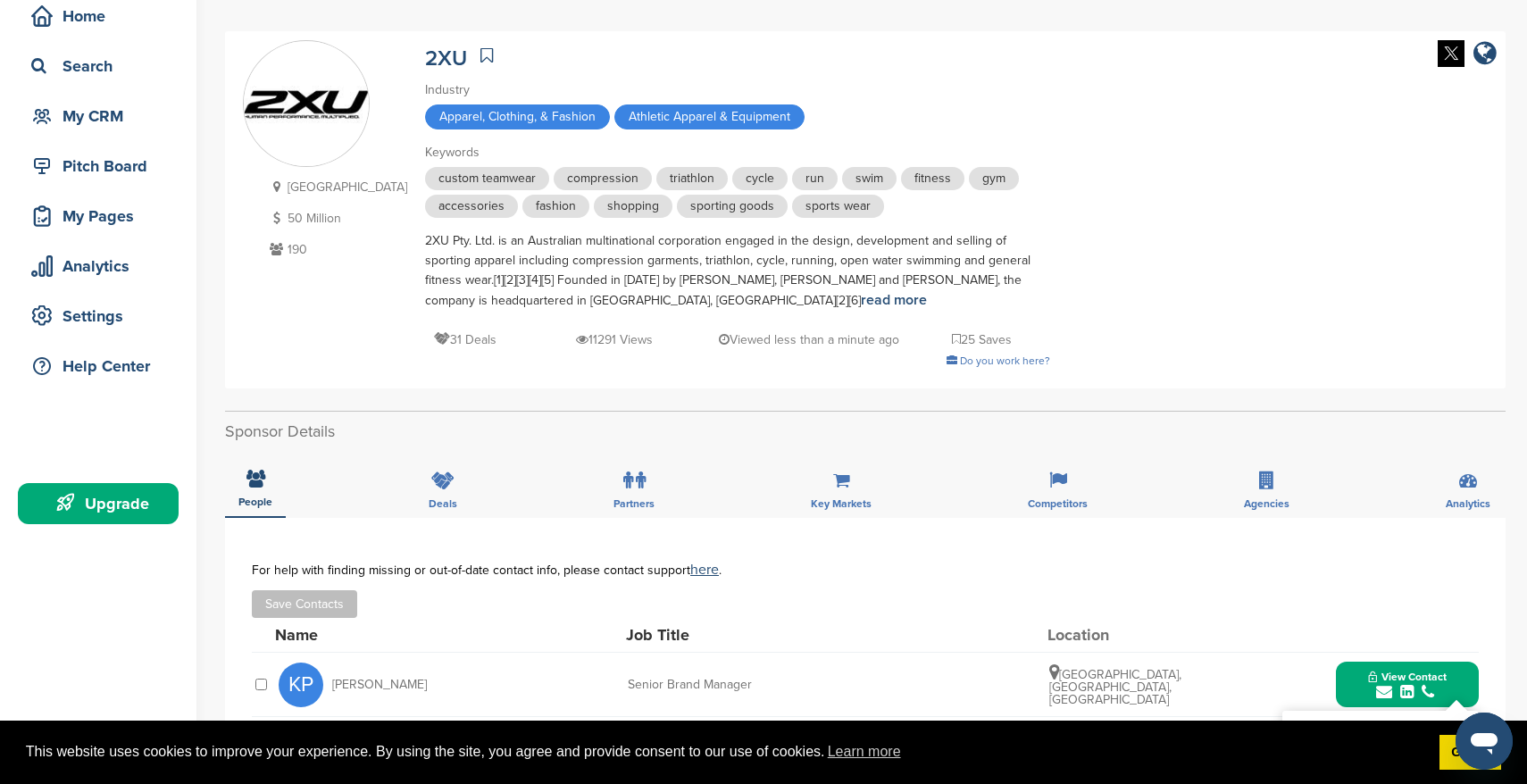
scroll to position [0, 0]
